Goal: Transaction & Acquisition: Book appointment/travel/reservation

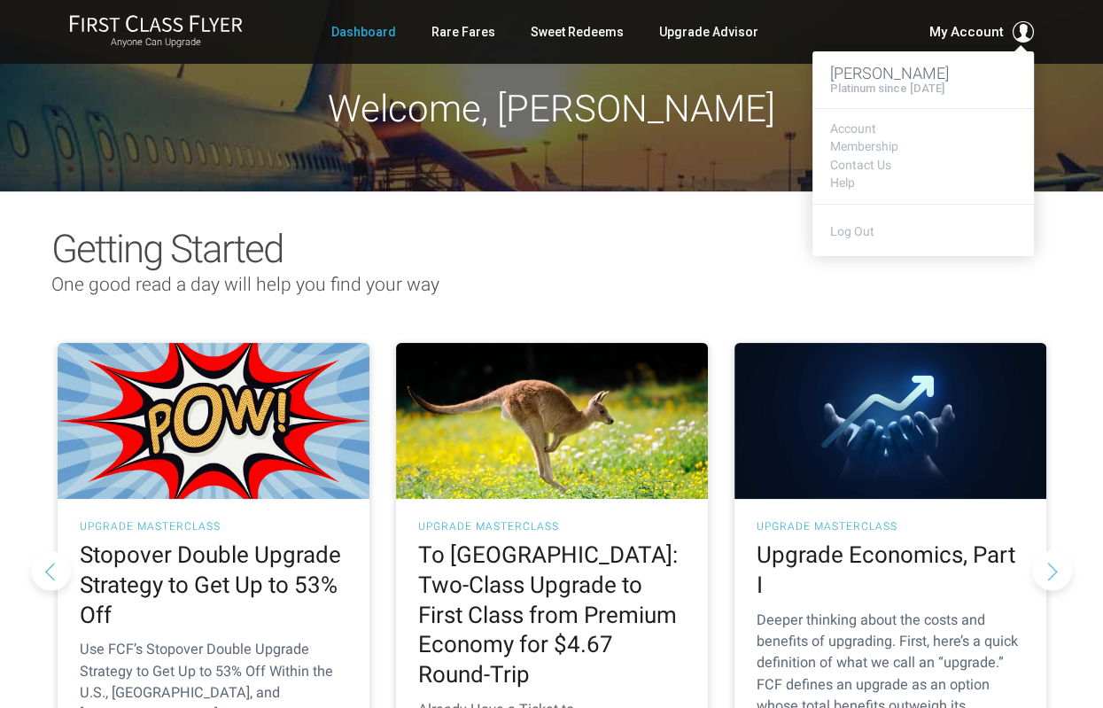
click at [939, 30] on span "My Account" at bounding box center [966, 31] width 74 height 21
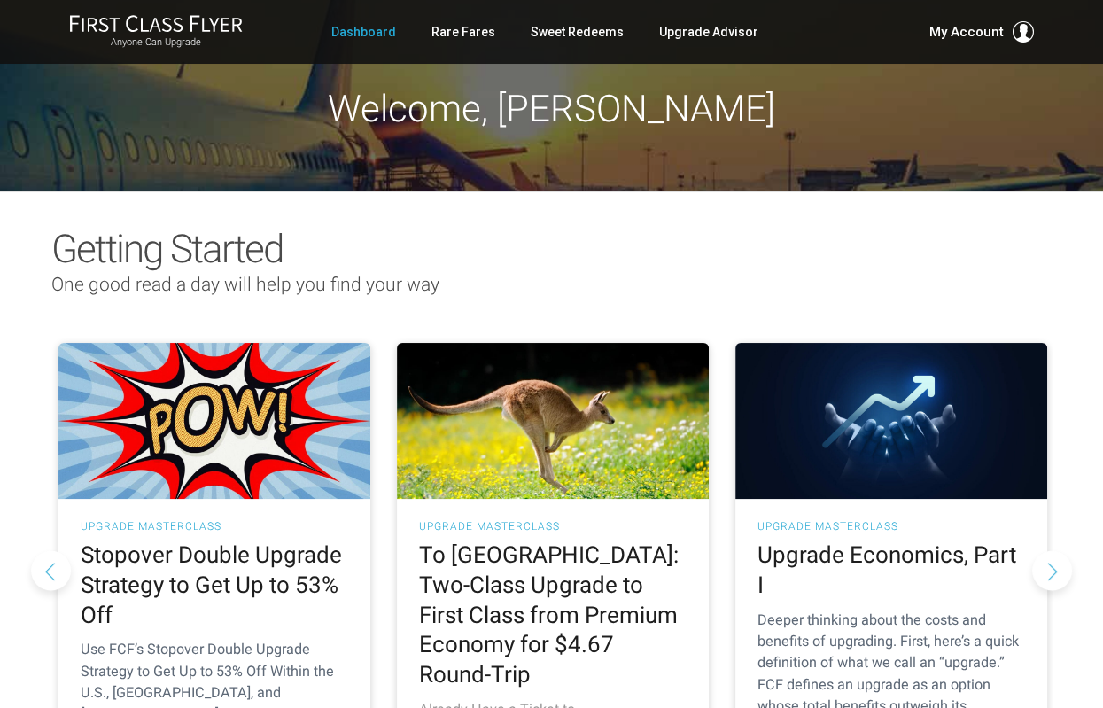
click at [526, 380] on img at bounding box center [553, 421] width 312 height 156
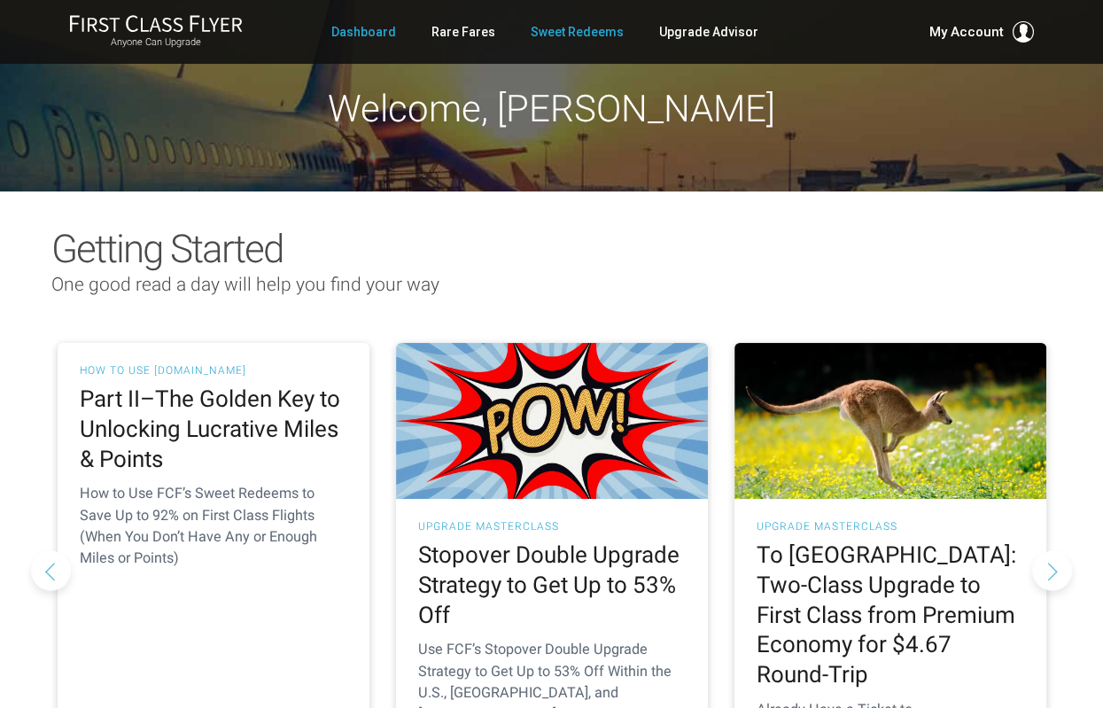
click at [571, 30] on link "Sweet Redeems" at bounding box center [577, 32] width 93 height 32
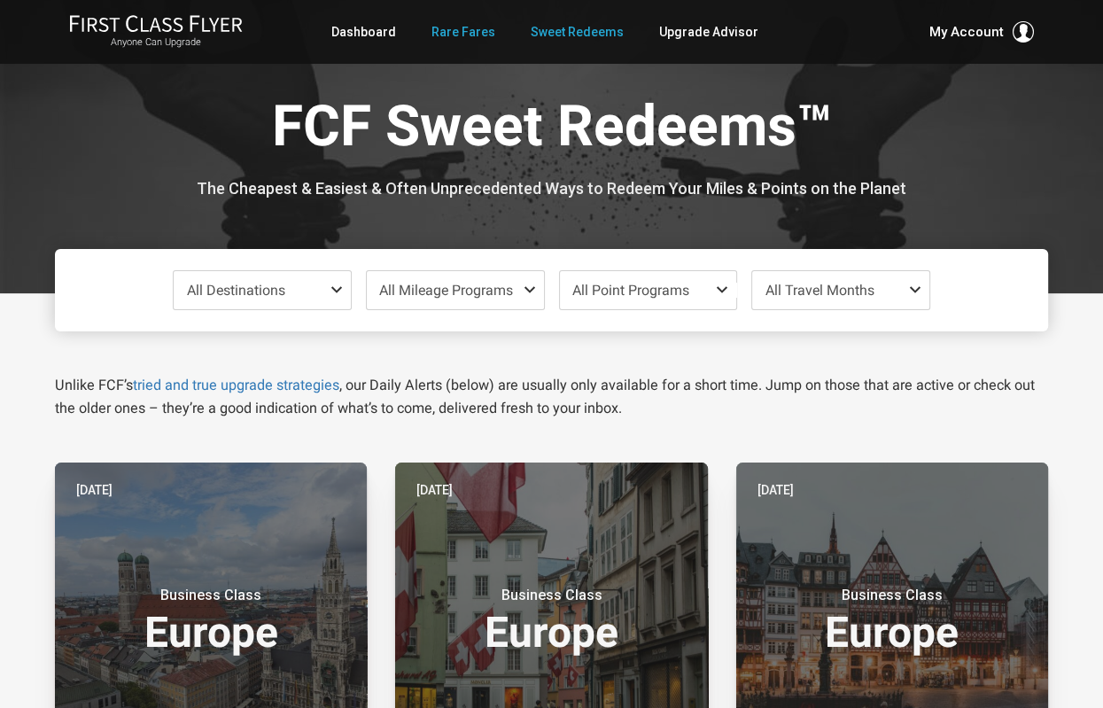
click at [478, 35] on link "Rare Fares" at bounding box center [463, 32] width 64 height 32
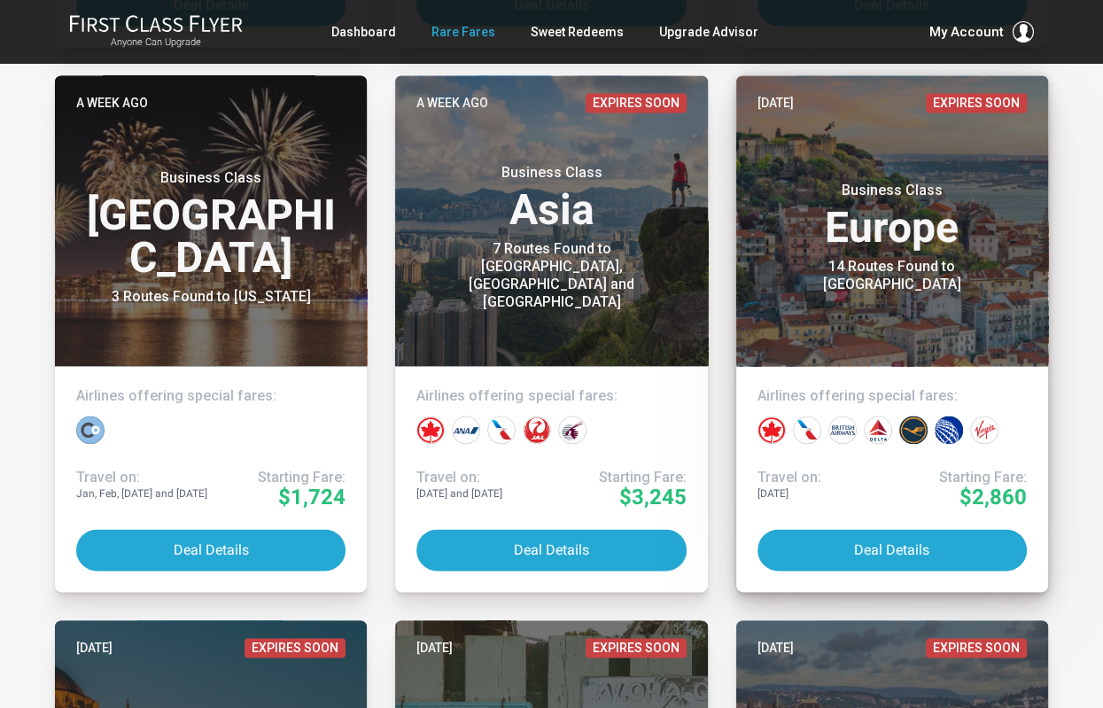
scroll to position [2087, 0]
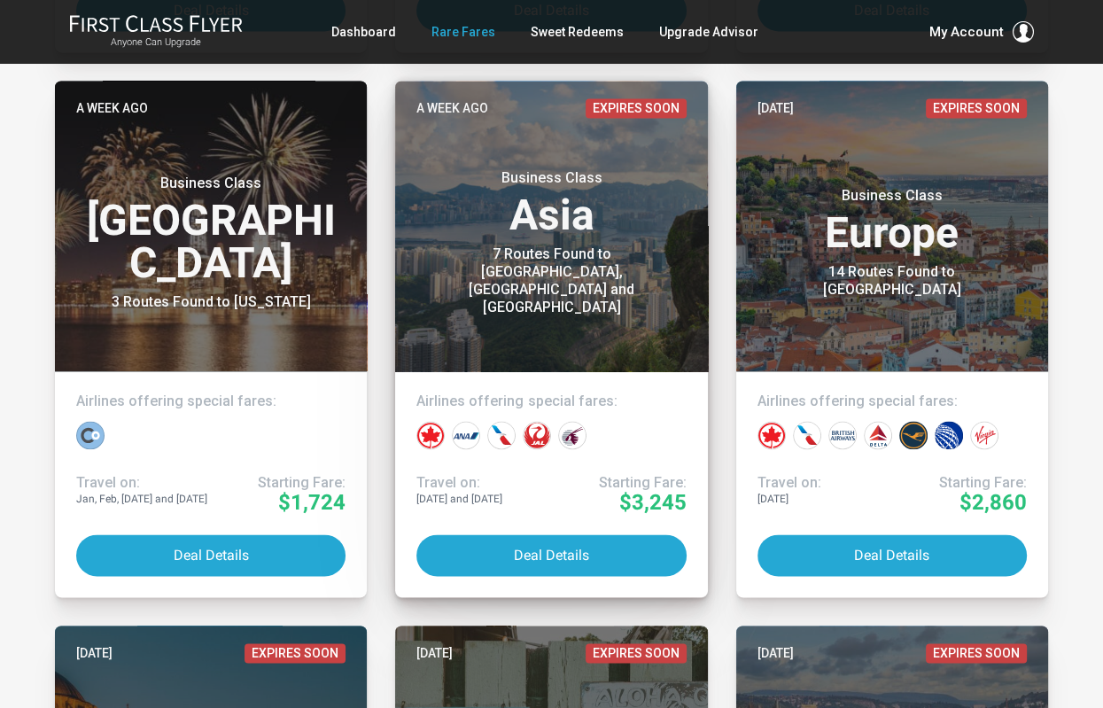
click at [459, 312] on header "A week ago Expires Soon Business Class Asia 7 Routes Found to Hong Kong, Beijin…" at bounding box center [551, 226] width 312 height 291
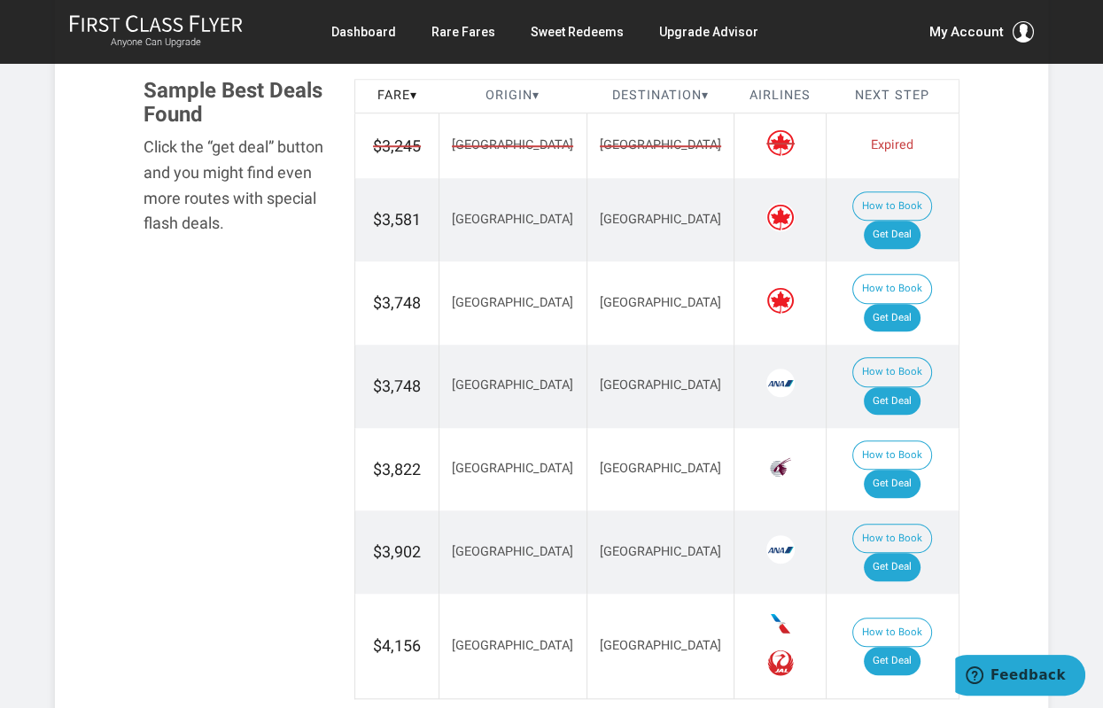
scroll to position [1049, 0]
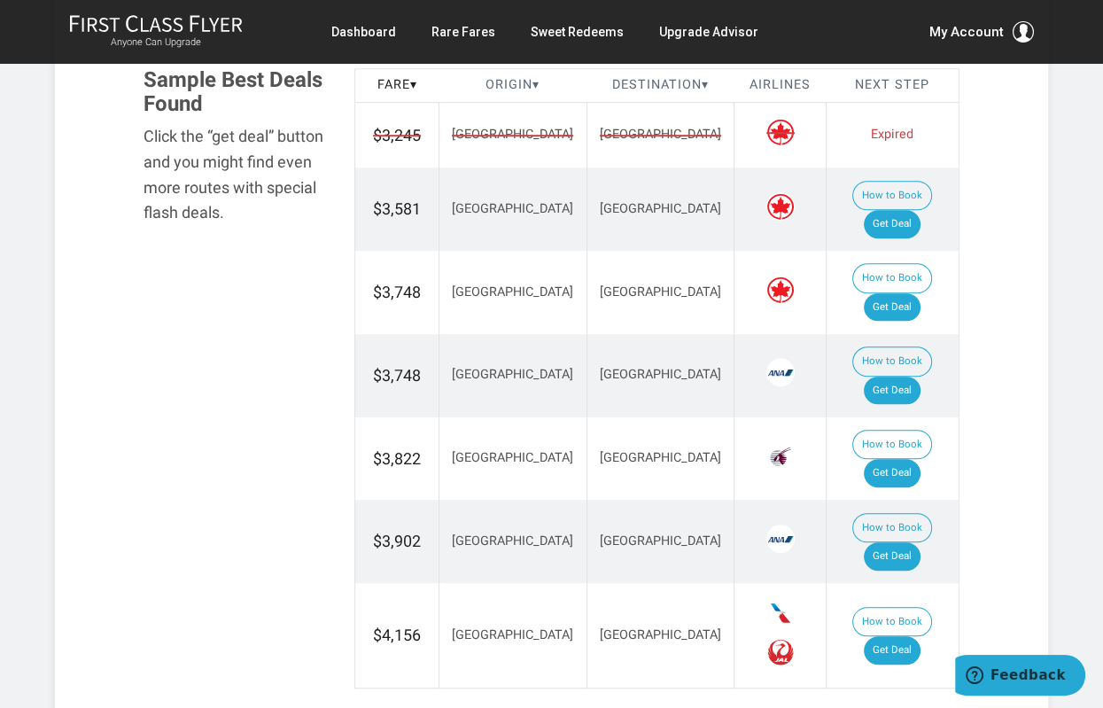
click at [410, 532] on span "$3,902" at bounding box center [397, 541] width 48 height 19
click at [910, 542] on link "Get Deal" at bounding box center [892, 556] width 57 height 28
